Goal: Information Seeking & Learning: Compare options

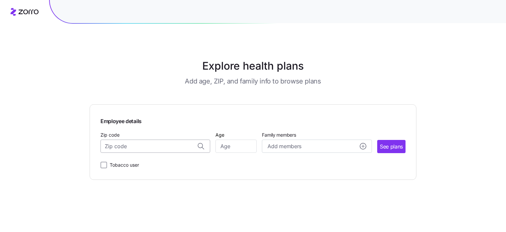
click at [192, 145] on input "Zip code" at bounding box center [155, 145] width 110 height 13
click at [200, 145] on input "Zip code" at bounding box center [155, 145] width 110 height 13
type input "68520"
click at [229, 143] on input "Age" at bounding box center [235, 145] width 41 height 13
type input "63"
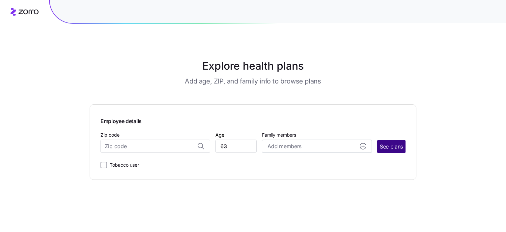
click at [386, 150] on span "See plans" at bounding box center [391, 146] width 23 height 8
click at [141, 146] on input "Zip code" at bounding box center [155, 145] width 110 height 13
click at [169, 166] on span "68520, Lancaster County, NE" at bounding box center [154, 163] width 92 height 8
type input "68520, Lancaster County, NE"
click at [400, 153] on div "Employee details Zip code 68520, Lancaster County, NE Age 63 Family members Add…" at bounding box center [252, 142] width 305 height 54
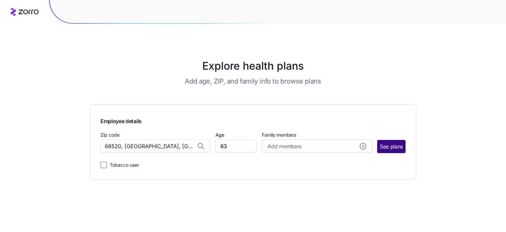
click at [388, 146] on span "See plans" at bounding box center [391, 146] width 23 height 8
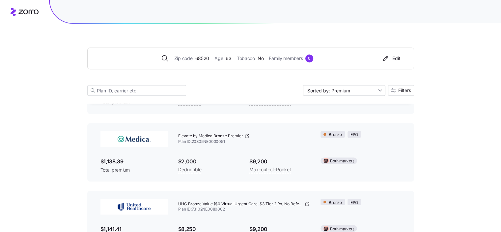
scroll to position [501, 0]
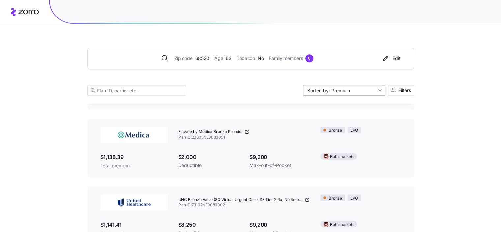
click at [381, 90] on input "Sorted by: Premium" at bounding box center [344, 90] width 82 height 11
click at [330, 116] on div "Deductible" at bounding box center [343, 115] width 77 height 10
type input "Sorted by: Deductible"
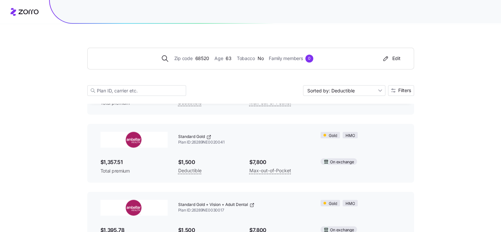
scroll to position [975, 0]
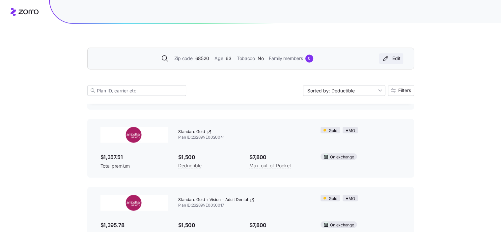
click at [385, 60] on icon "button" at bounding box center [386, 58] width 8 height 7
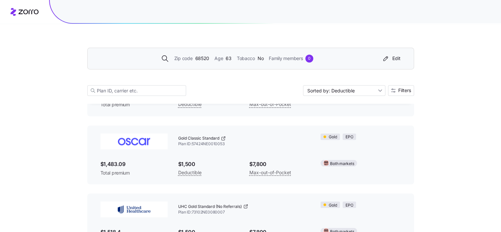
scroll to position [1107, 0]
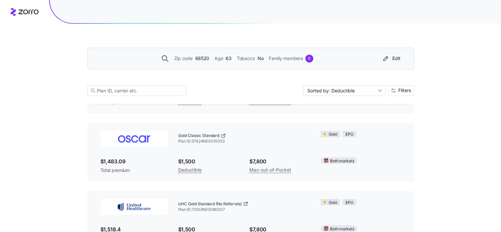
click at [145, 137] on img at bounding box center [133, 138] width 67 height 16
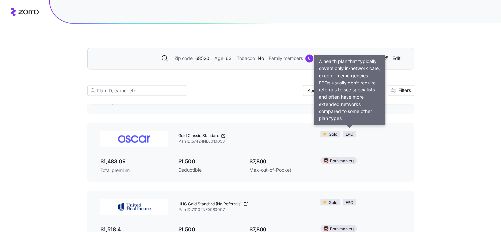
click at [349, 133] on span "EPO" at bounding box center [349, 134] width 8 height 6
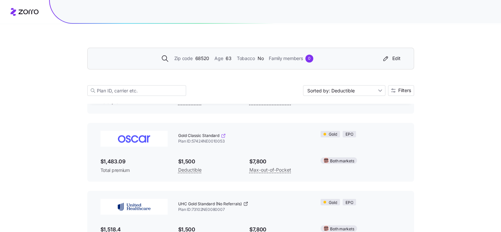
click at [224, 133] on icon at bounding box center [223, 135] width 5 height 5
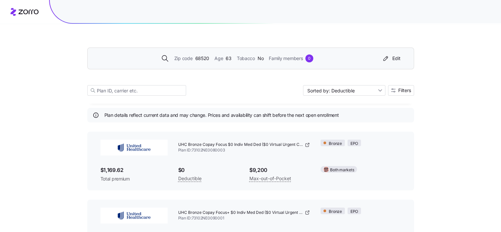
scroll to position [0, 0]
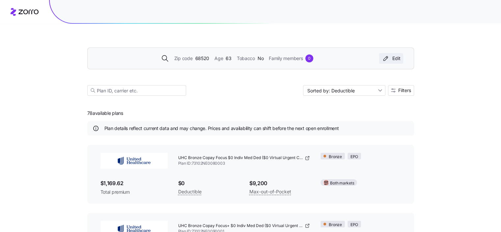
click at [385, 58] on icon "button" at bounding box center [386, 58] width 8 height 7
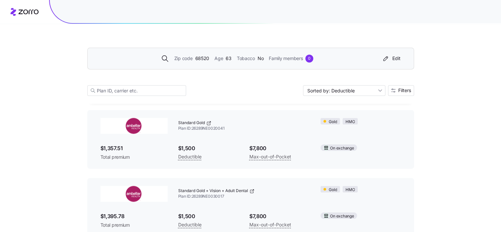
scroll to position [1036, 0]
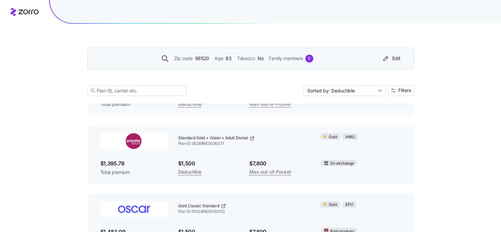
click at [130, 142] on img at bounding box center [133, 141] width 67 height 16
click at [252, 136] on icon at bounding box center [251, 137] width 5 height 5
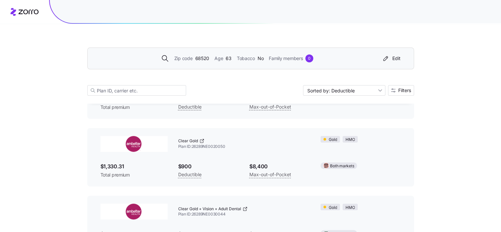
scroll to position [5195, 0]
